Goal: Information Seeking & Learning: Learn about a topic

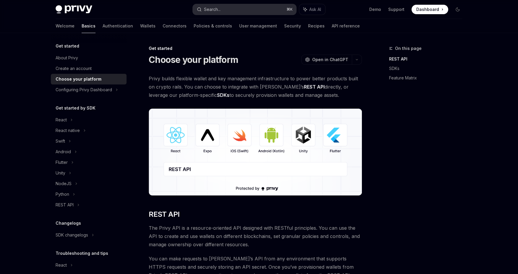
click at [226, 13] on button "Search... ⌘ K" at bounding box center [244, 9] width 103 height 11
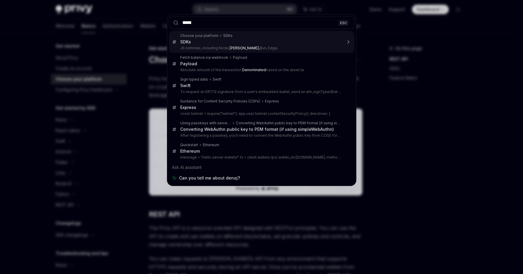
type input "****"
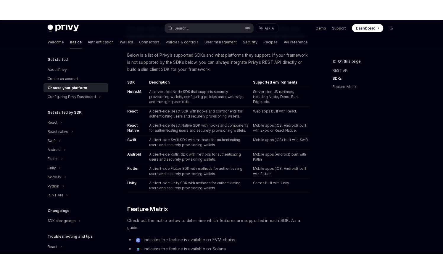
scroll to position [338, 0]
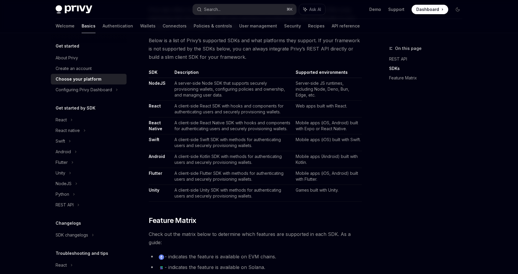
click at [319, 107] on td "Web apps built with React." at bounding box center [327, 109] width 69 height 17
click at [213, 89] on td "A server-side Node SDK that supports securely provisioning wallets, configuring…" at bounding box center [232, 89] width 121 height 23
type textarea "*"
